Goal: Use online tool/utility

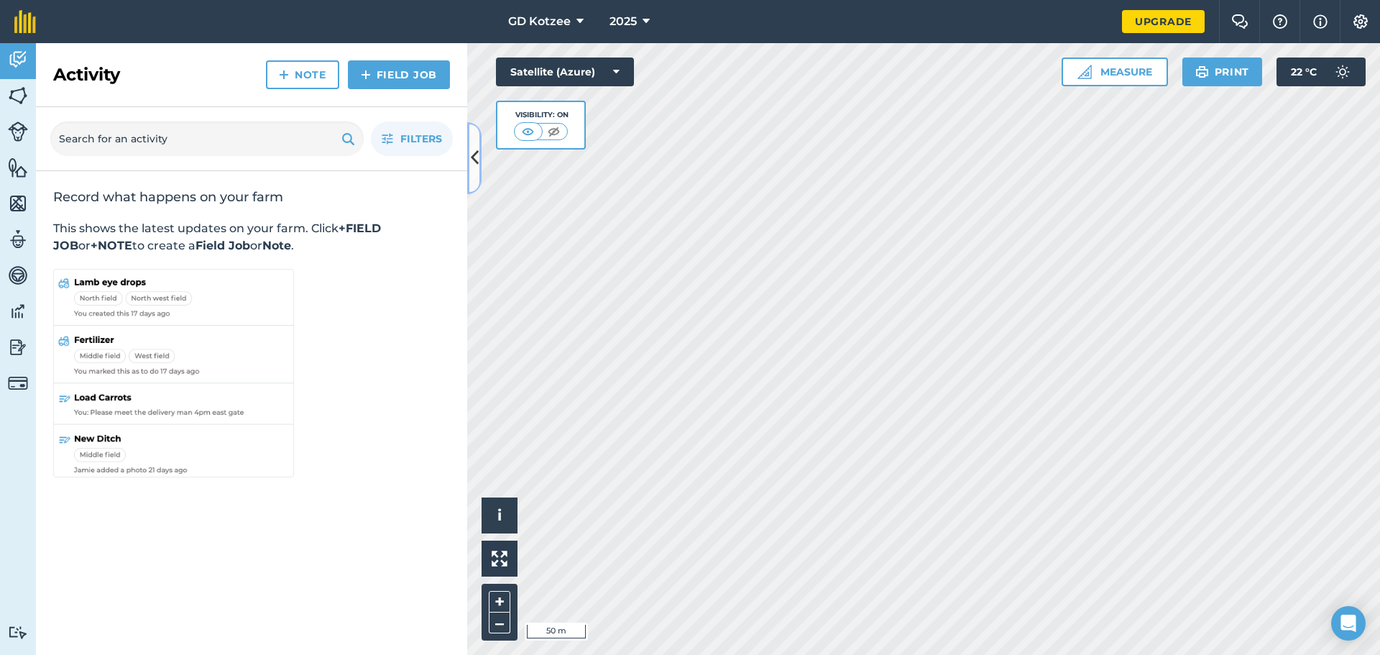
click at [473, 155] on icon at bounding box center [475, 157] width 8 height 25
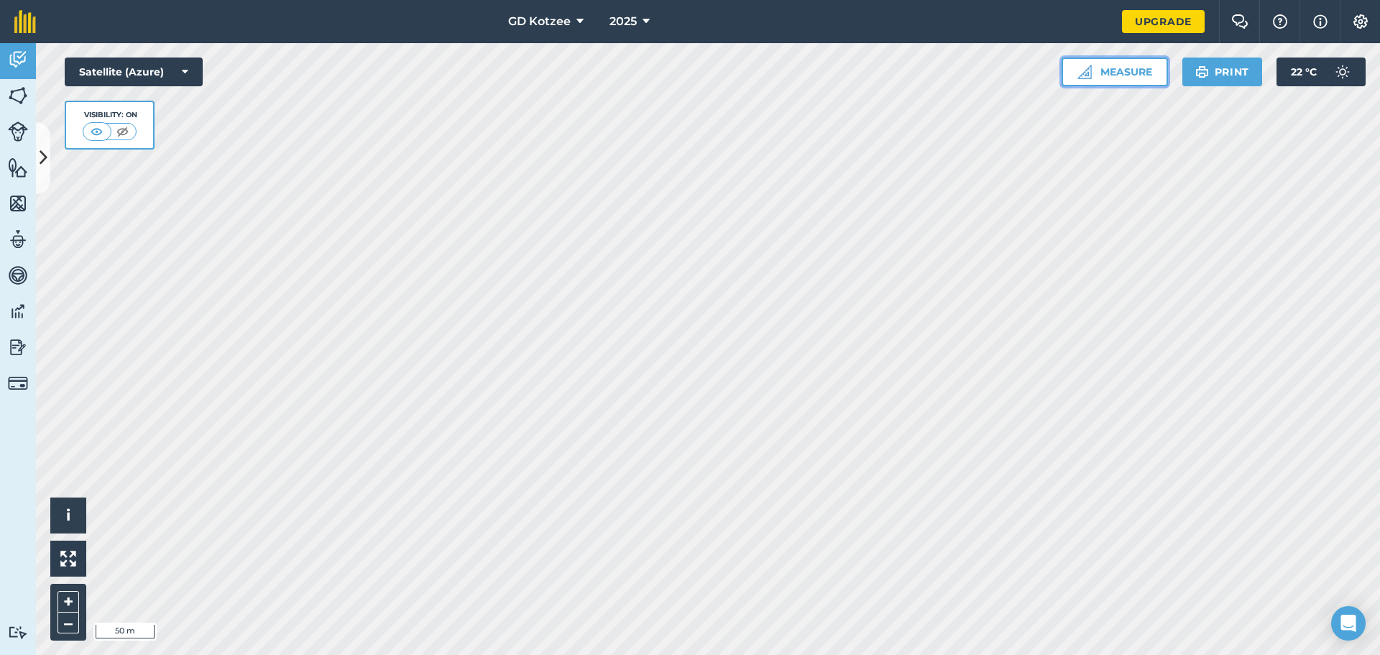
click at [1130, 66] on button "Measure" at bounding box center [1115, 71] width 106 height 29
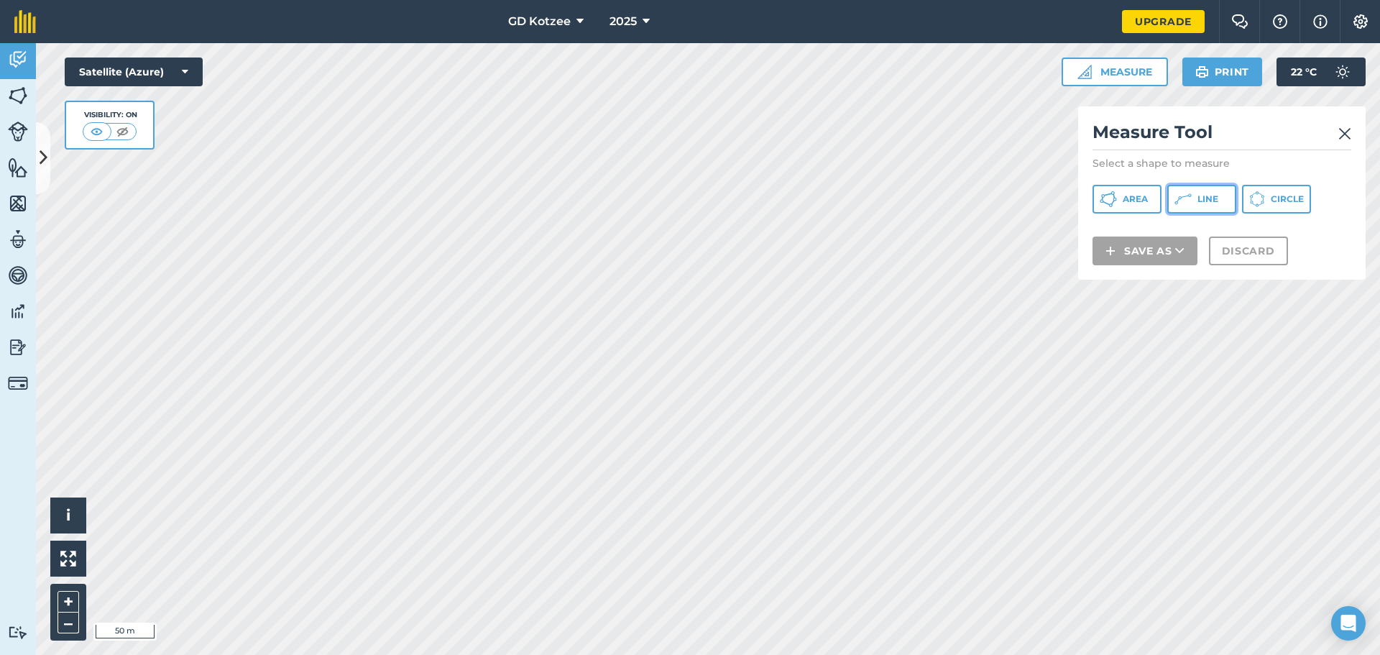
click at [1197, 201] on span "Line" at bounding box center [1207, 198] width 21 height 11
click at [1348, 131] on img at bounding box center [1344, 133] width 13 height 17
